Goal: Find specific page/section: Find specific page/section

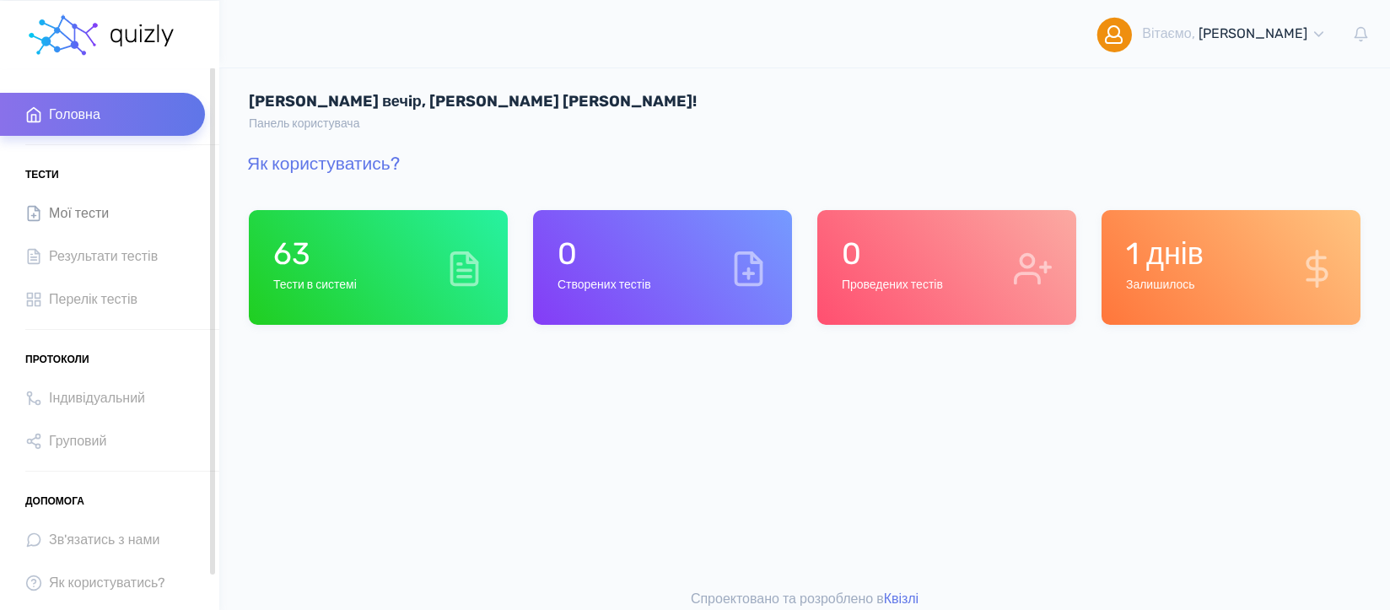
click at [89, 213] on span "Мої тести" at bounding box center [79, 213] width 60 height 23
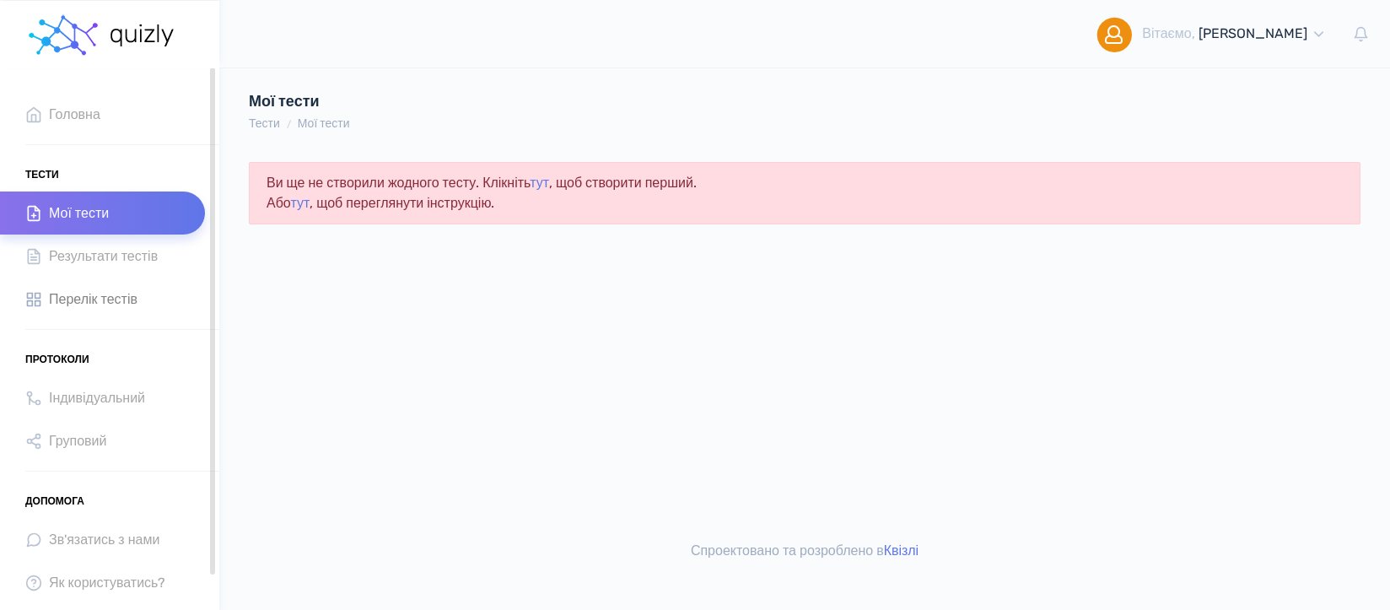
click at [113, 298] on span "Перелік тестів" at bounding box center [93, 299] width 89 height 23
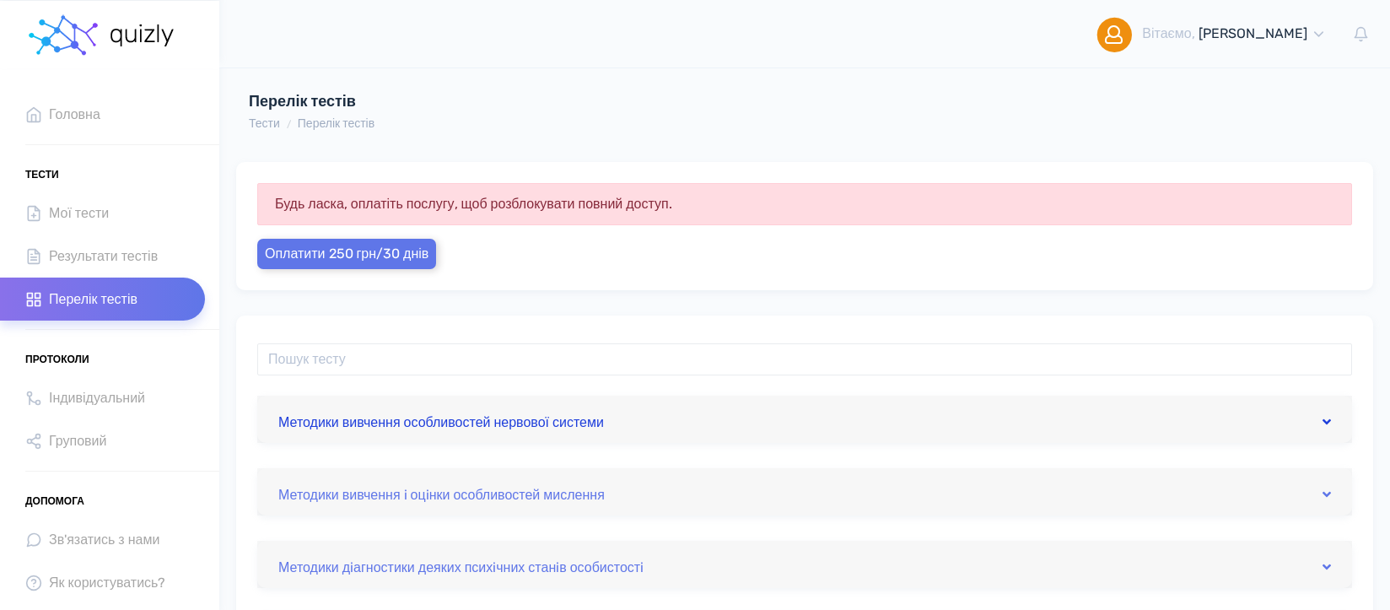
click at [507, 419] on link "Методики вивчення особливостей нервової системи" at bounding box center [804, 419] width 1053 height 27
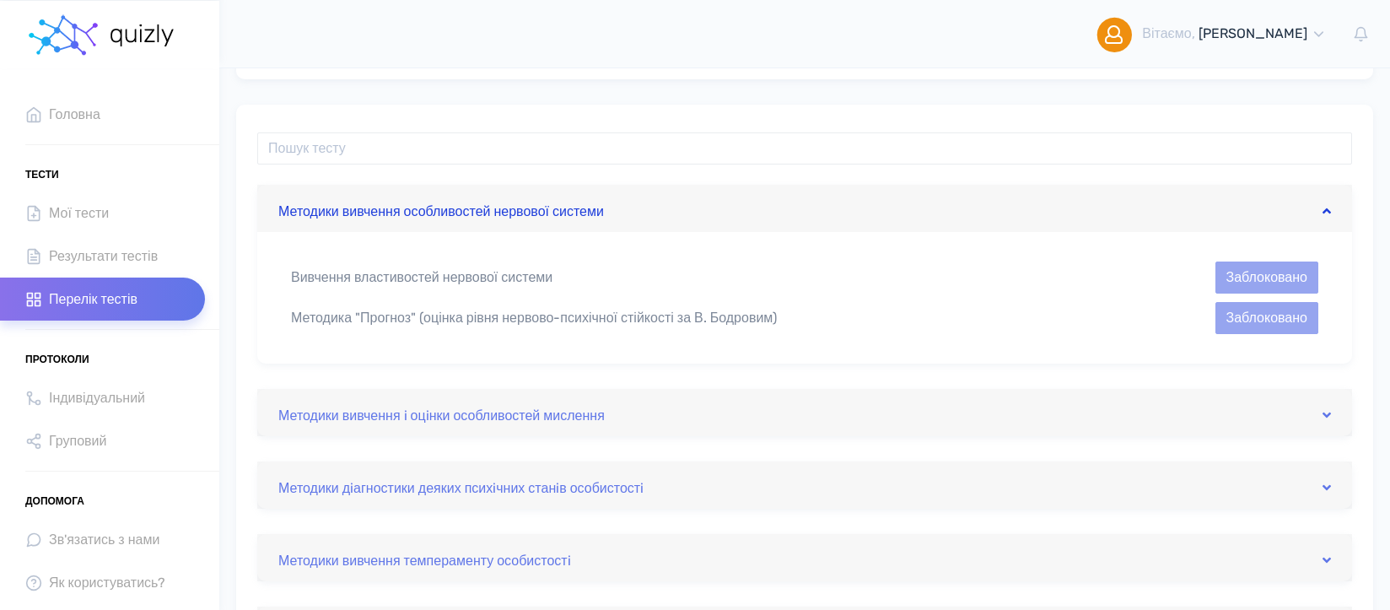
scroll to position [213, 0]
click at [591, 411] on link "Методики вивчення i оцiнки особливостей мислення" at bounding box center [804, 410] width 1053 height 27
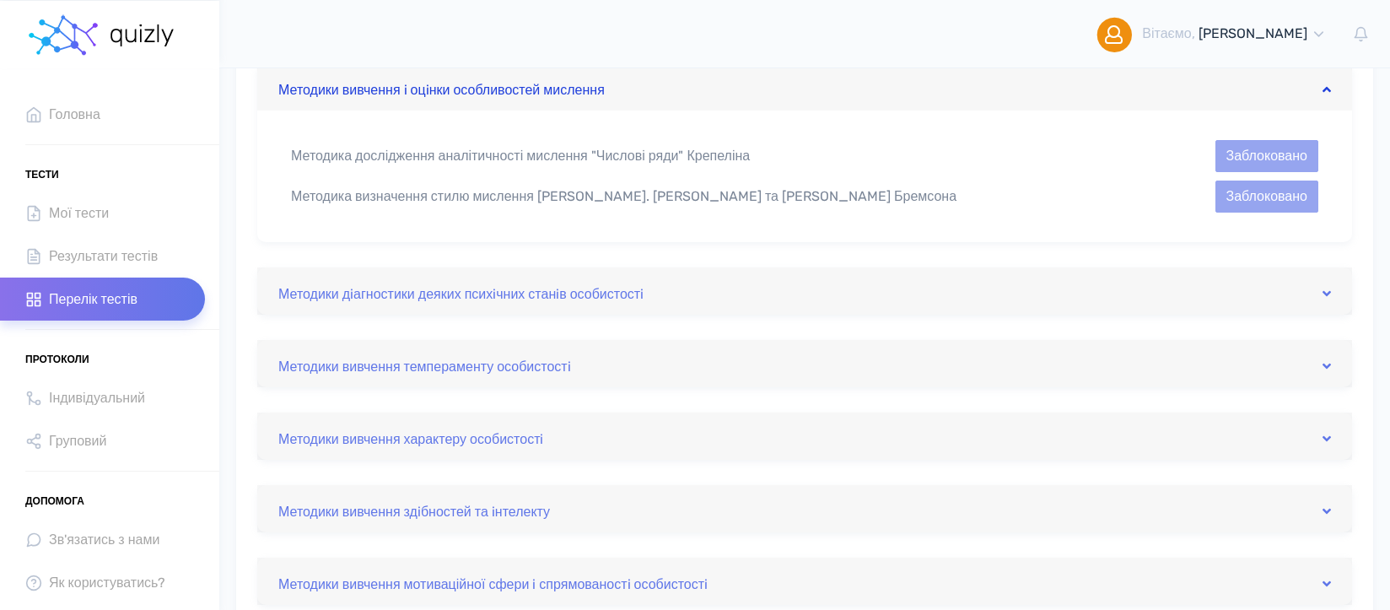
scroll to position [413, 0]
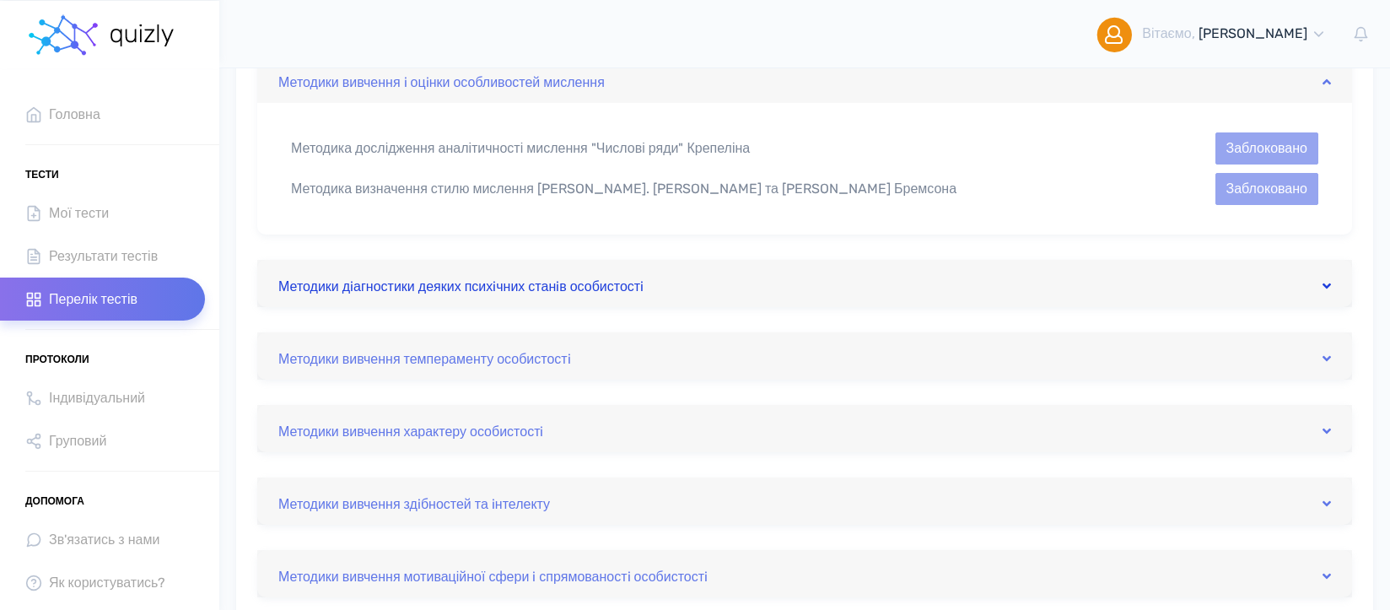
click at [612, 288] on link "Методики дiагностики деяких психiчних станiв особистостi" at bounding box center [804, 283] width 1053 height 27
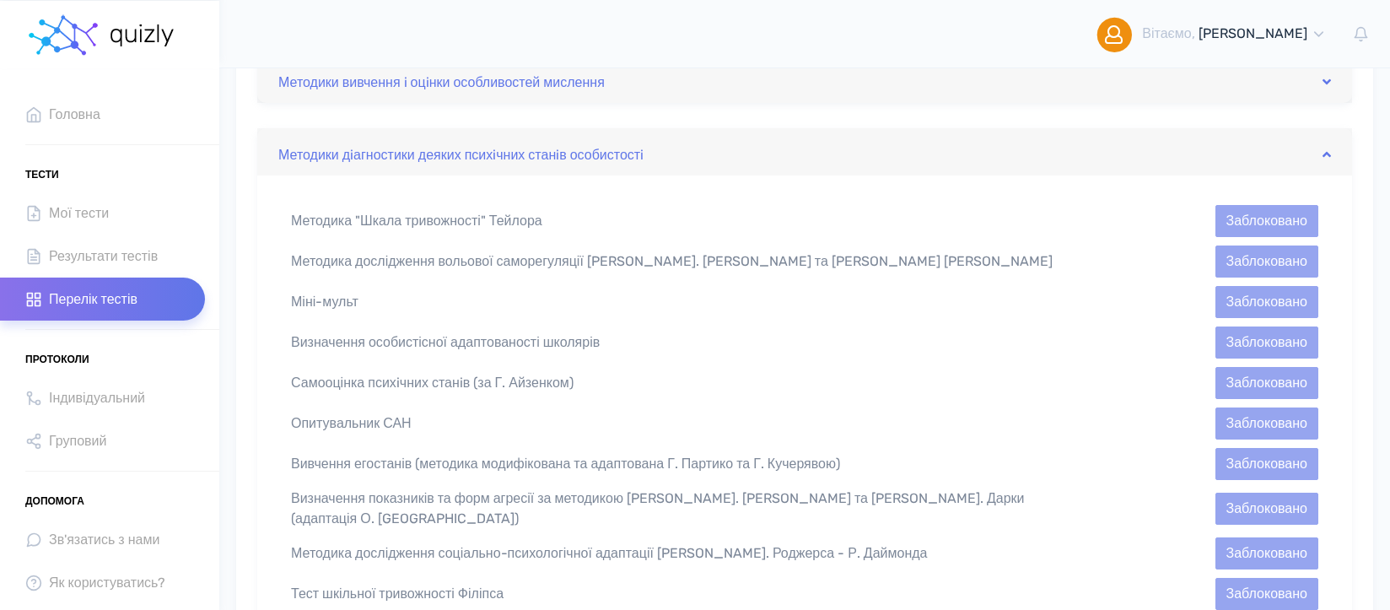
click at [459, 213] on div "Методика "Шкала тривожності" Тейлора" at bounding box center [673, 221] width 790 height 20
click at [474, 229] on div "Методика "Шкала тривожності" Тейлора" at bounding box center [673, 221] width 790 height 20
click at [533, 217] on div "Методика "Шкала тривожності" Тейлора" at bounding box center [673, 221] width 790 height 20
drag, startPoint x: 561, startPoint y: 219, endPoint x: 285, endPoint y: 218, distance: 275.9
click at [285, 218] on div "Методика "Шкала тривожності" Тейлора" at bounding box center [673, 221] width 790 height 20
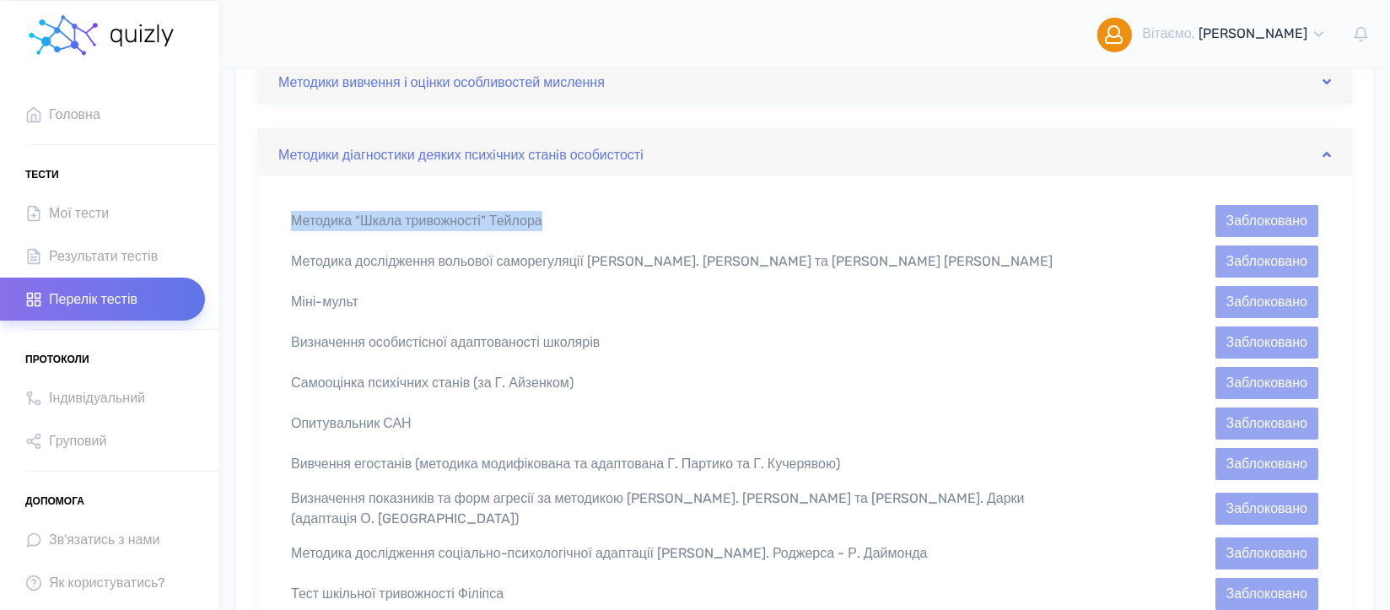
copy div "Методика "Шкала тривожності" Тейлора"
click at [96, 432] on span "Груповий" at bounding box center [77, 440] width 57 height 23
